Goal: Find contact information: Find contact information

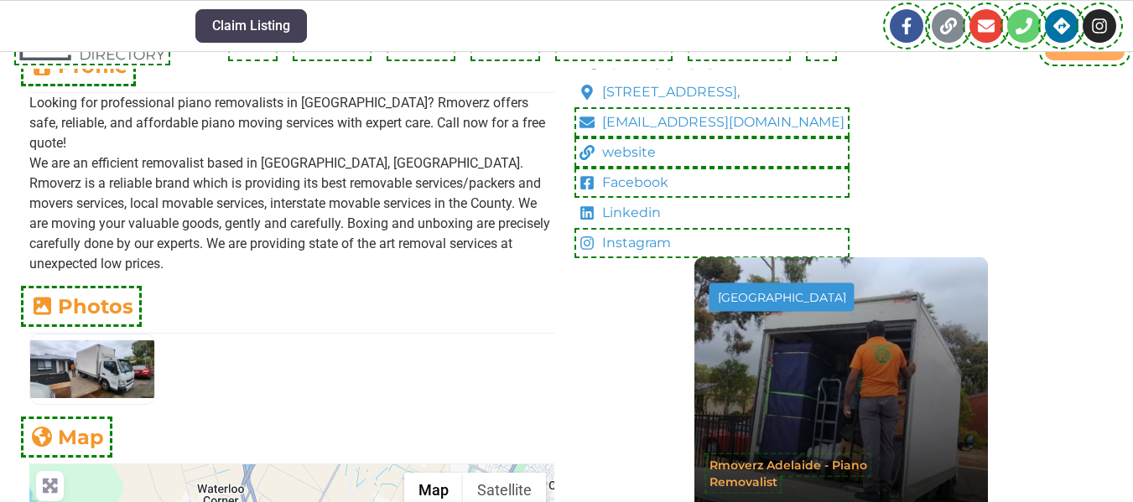
scroll to position [419, 0]
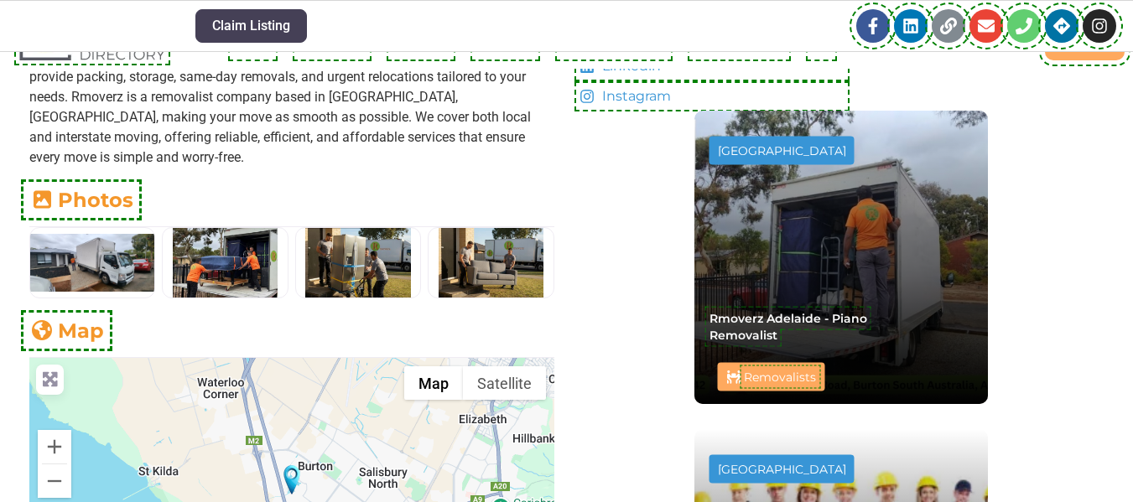
scroll to position [587, 0]
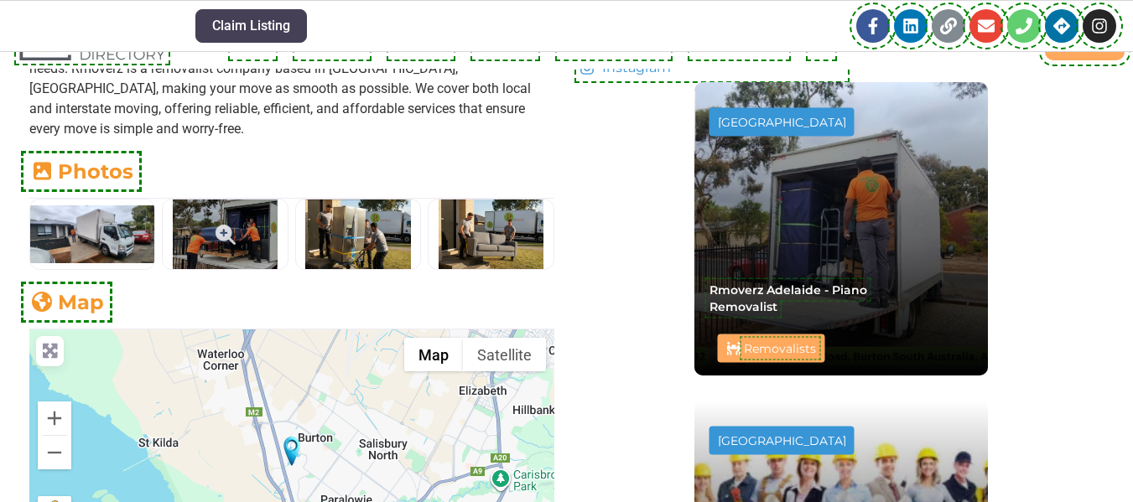
click at [221, 225] on icon at bounding box center [226, 235] width 20 height 20
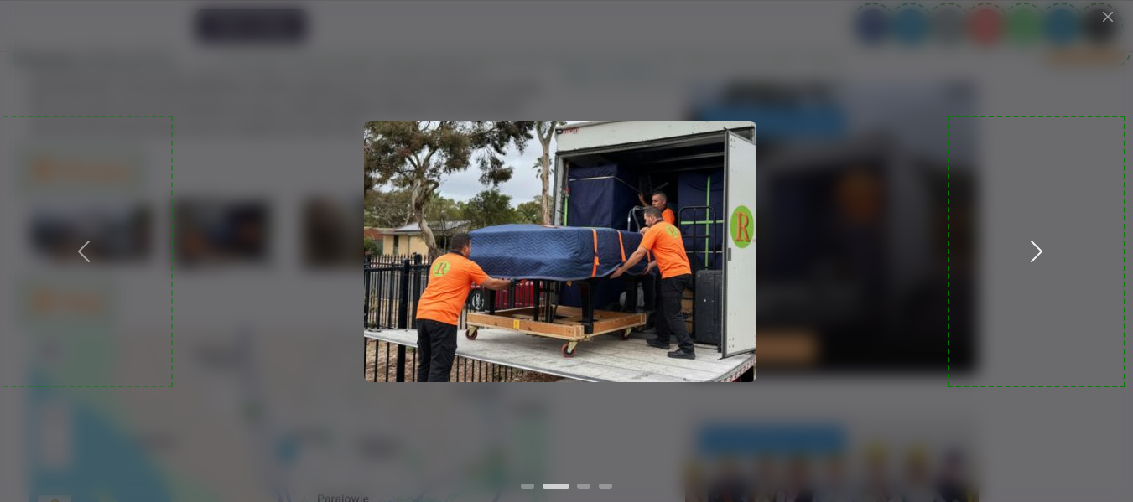
click at [1028, 256] on span at bounding box center [1036, 251] width 27 height 27
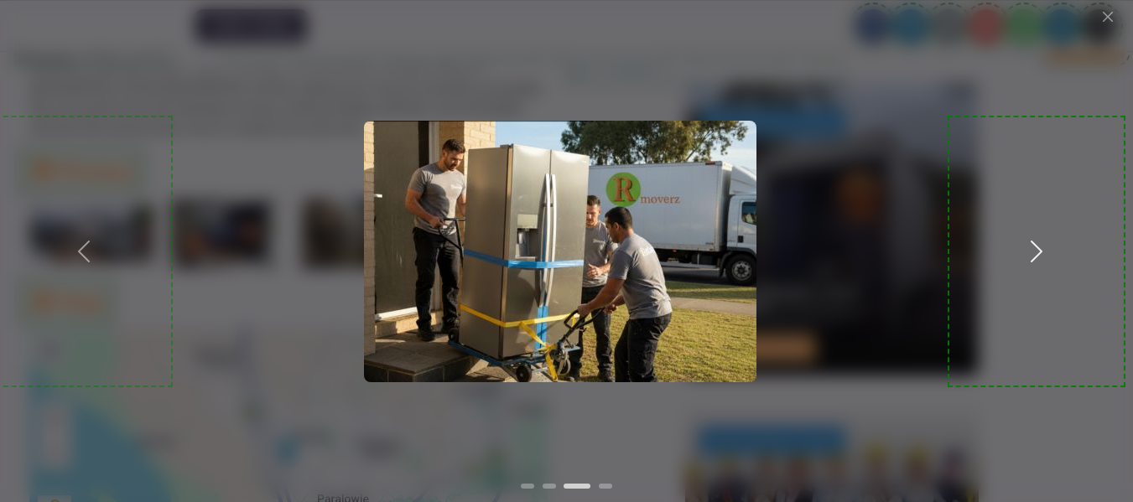
click at [1028, 256] on span at bounding box center [1036, 251] width 27 height 27
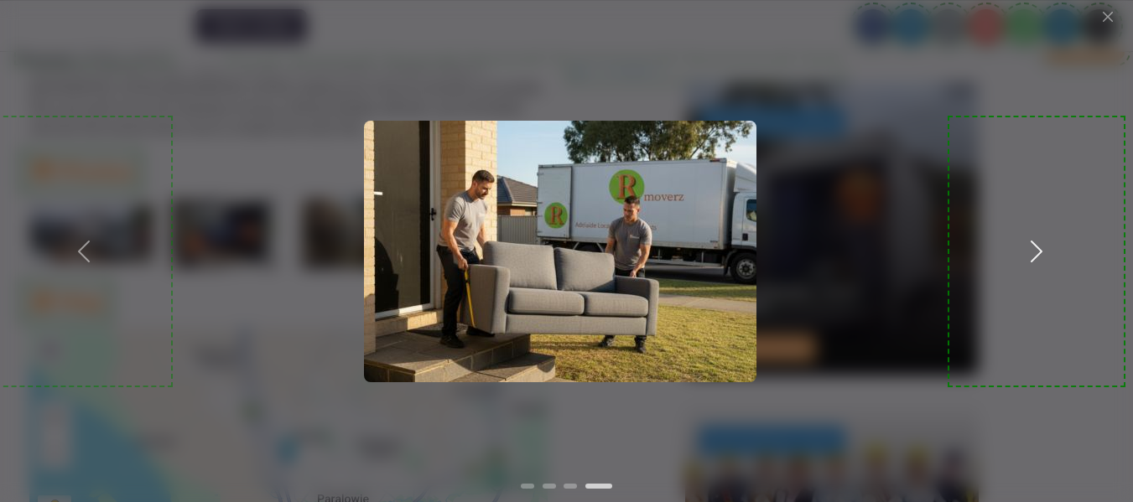
click at [1028, 256] on span at bounding box center [1036, 251] width 27 height 27
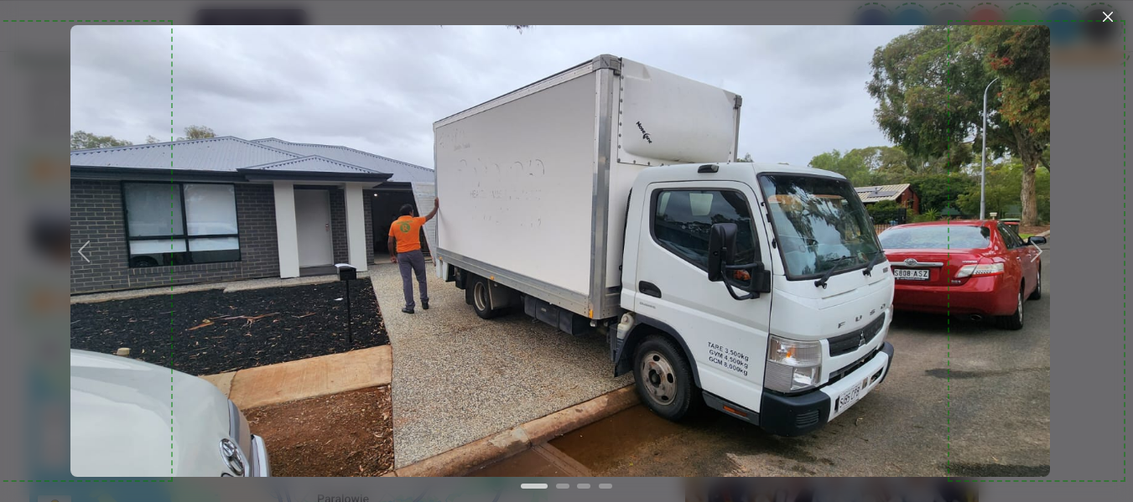
click at [1104, 13] on button "Close" at bounding box center [1107, 16] width 17 height 17
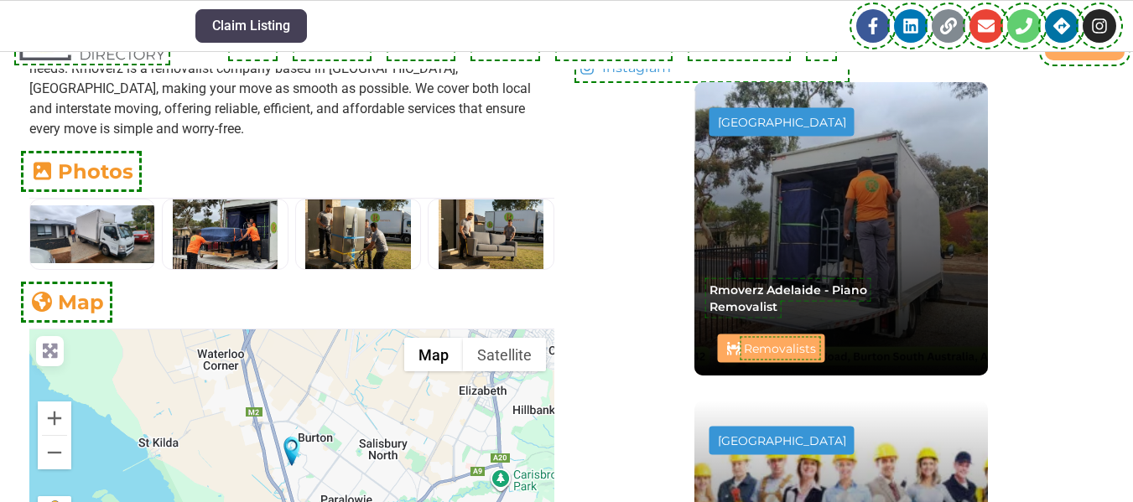
click at [1071, 153] on div "Contact Info 20 Deuter Rd, Adelaide, South Australia, 5110, rmoverzadelaide@gma…" at bounding box center [841, 437] width 532 height 1152
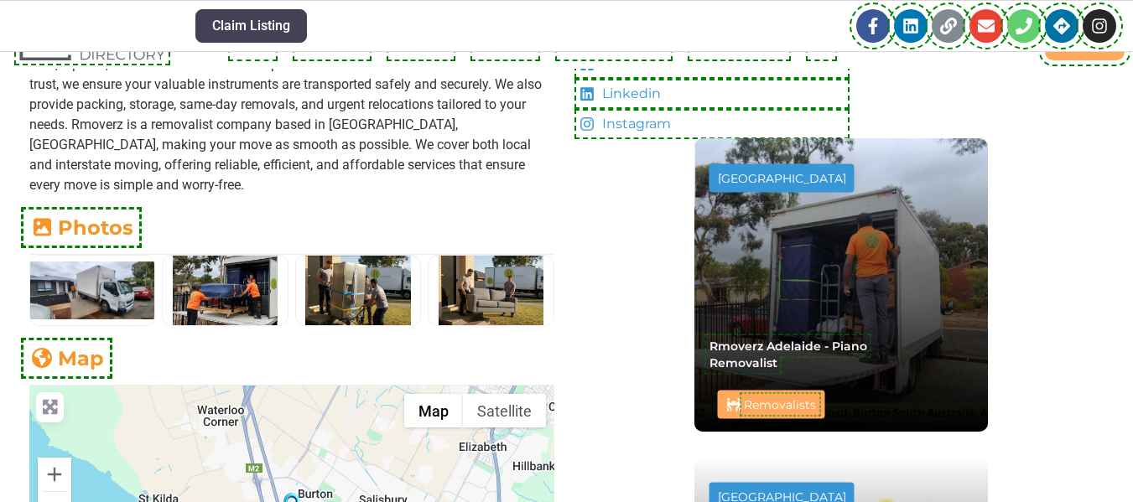
scroll to position [503, 0]
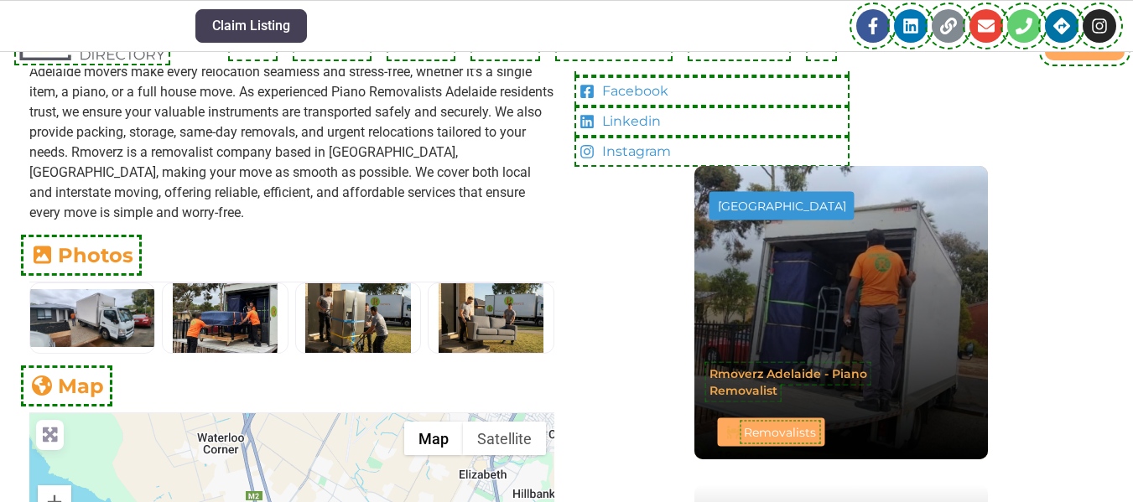
click at [826, 360] on div "Adelaide Rmoverz Adelaide - Piano Removalist Rmoverz Adelaide Removalists" at bounding box center [841, 312] width 264 height 264
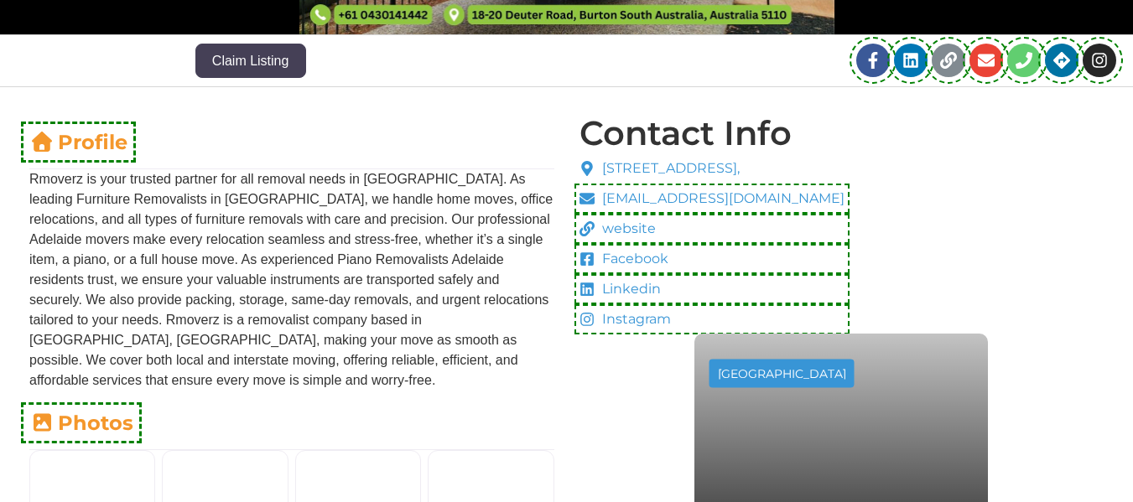
scroll to position [335, 0]
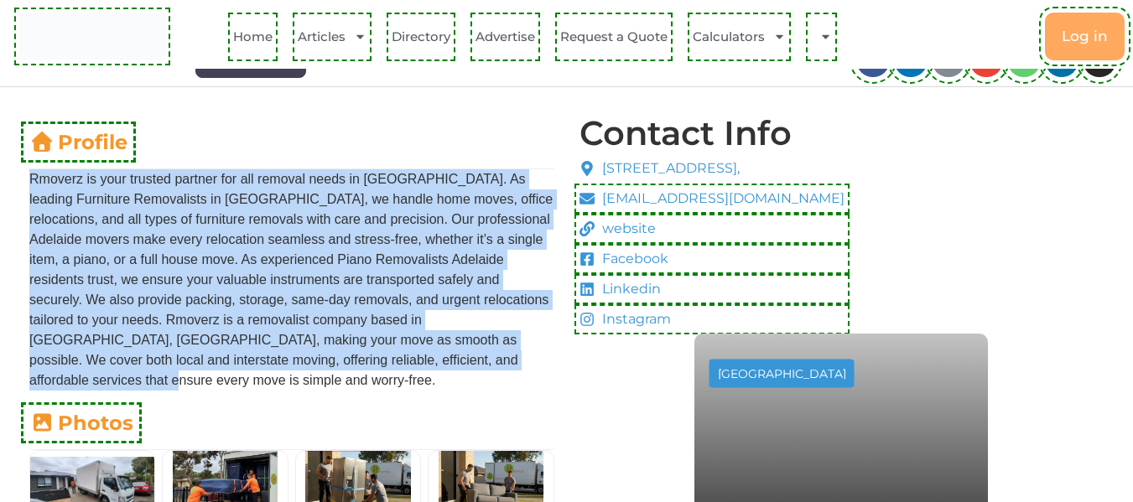
drag, startPoint x: 0, startPoint y: 0, endPoint x: 386, endPoint y: 351, distance: 521.8
copy p "Rmoverz is your trusted partner for all removal needs in [GEOGRAPHIC_DATA]. As …"
